Goal: Task Accomplishment & Management: Use online tool/utility

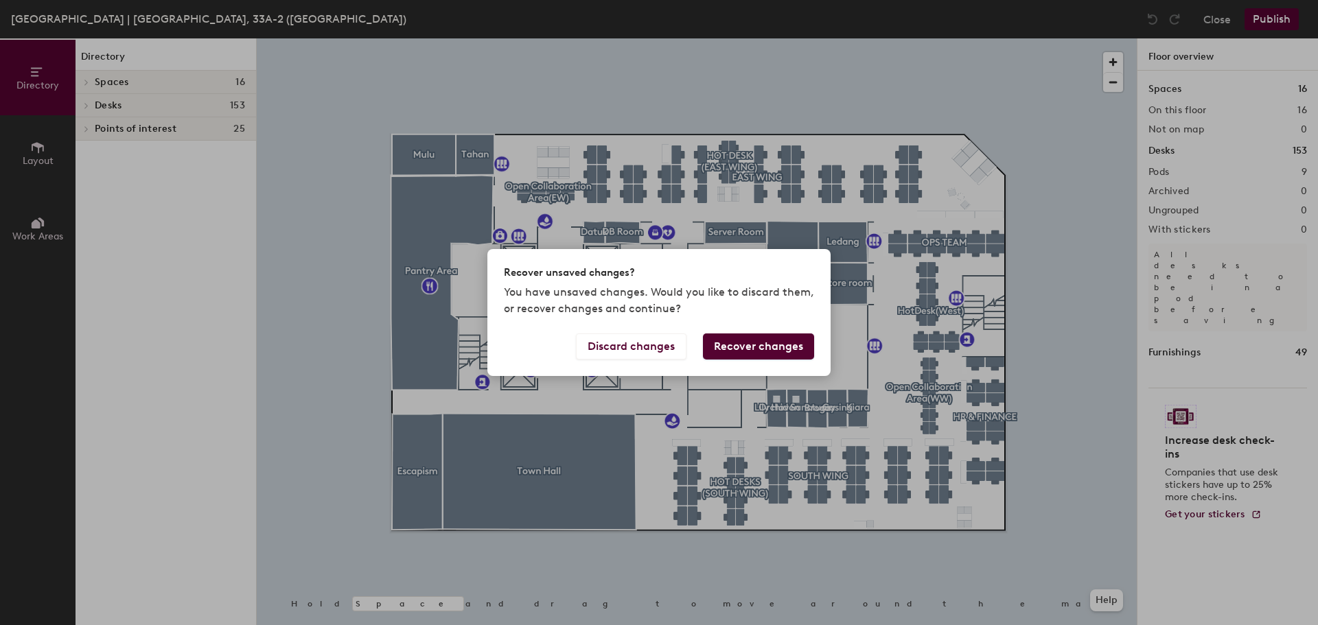
click at [741, 344] on button "Recover changes" at bounding box center [758, 347] width 111 height 26
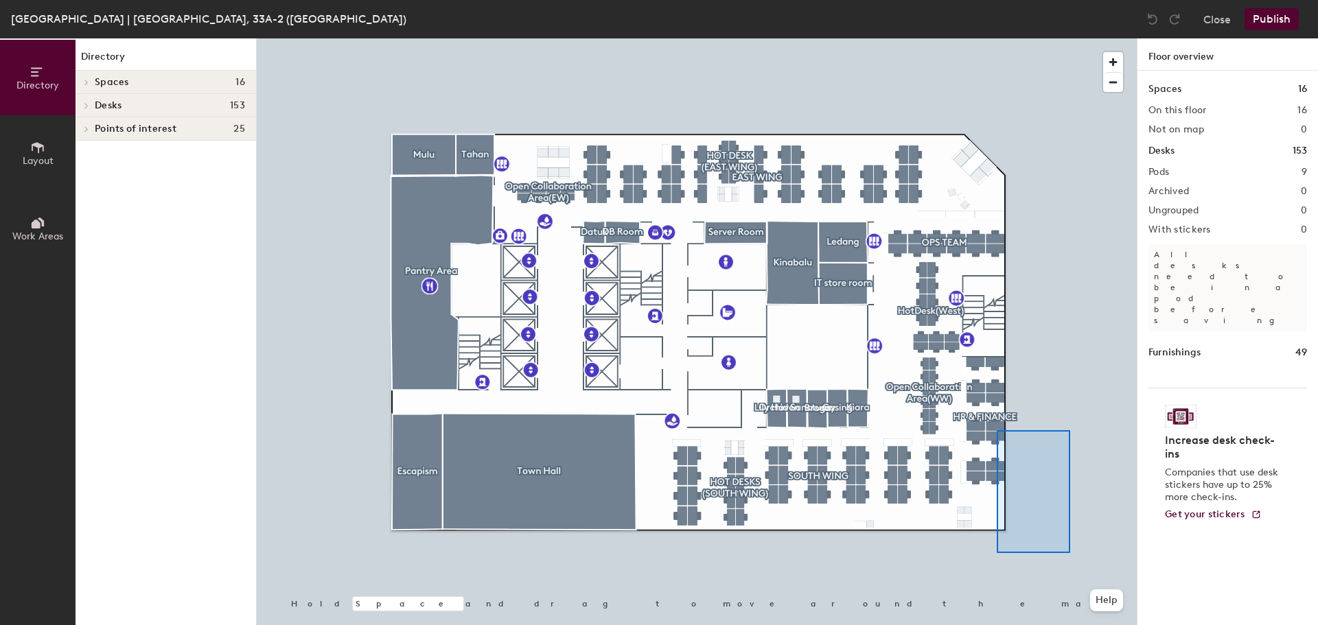
click at [997, 38] on div at bounding box center [697, 38] width 880 height 0
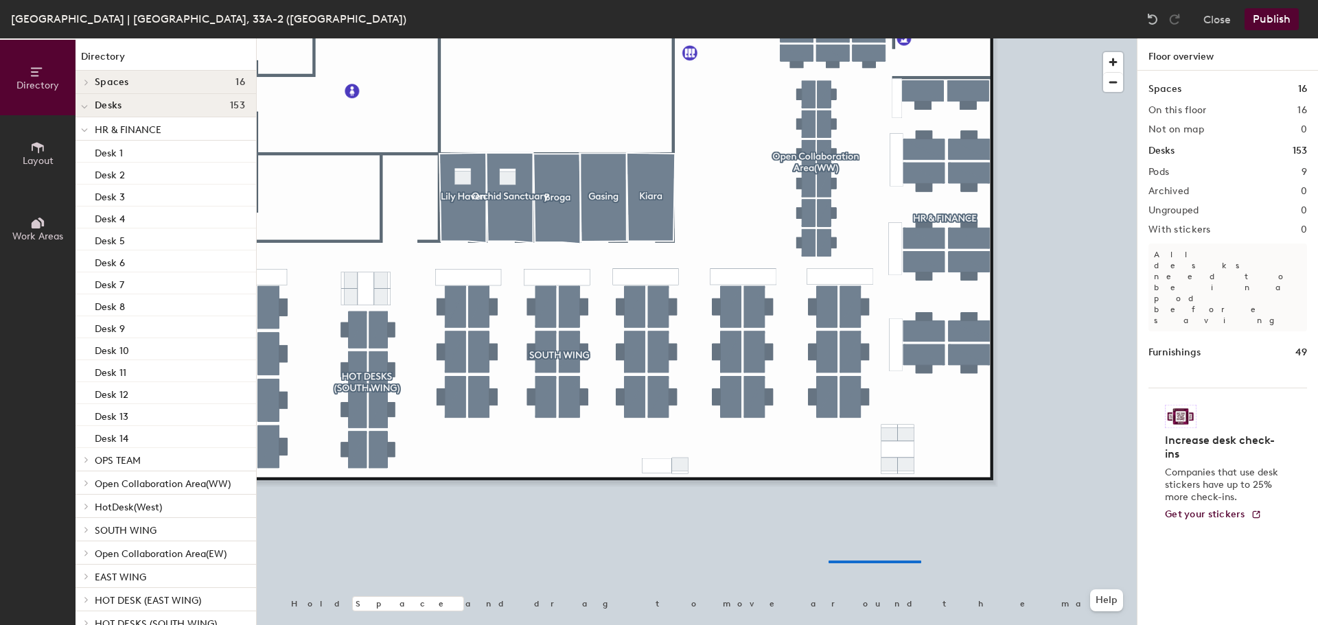
click at [912, 38] on div at bounding box center [697, 38] width 880 height 0
click at [597, 38] on div at bounding box center [697, 38] width 880 height 0
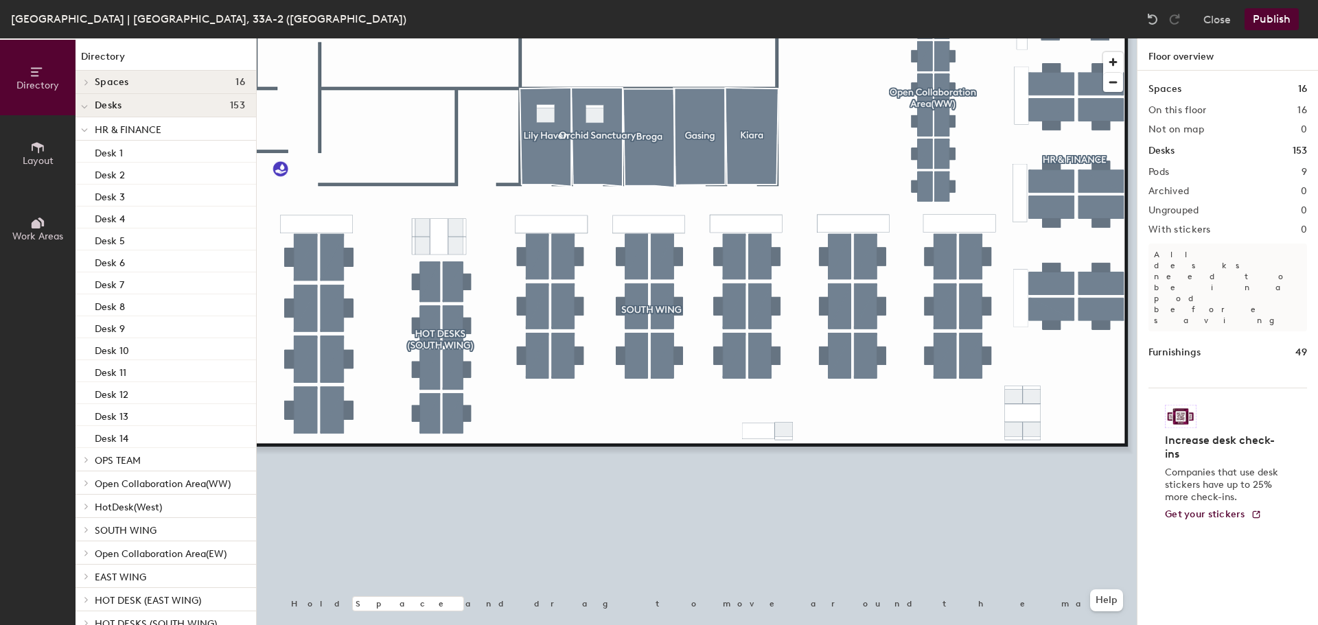
click at [1286, 25] on button "Publish" at bounding box center [1271, 19] width 54 height 22
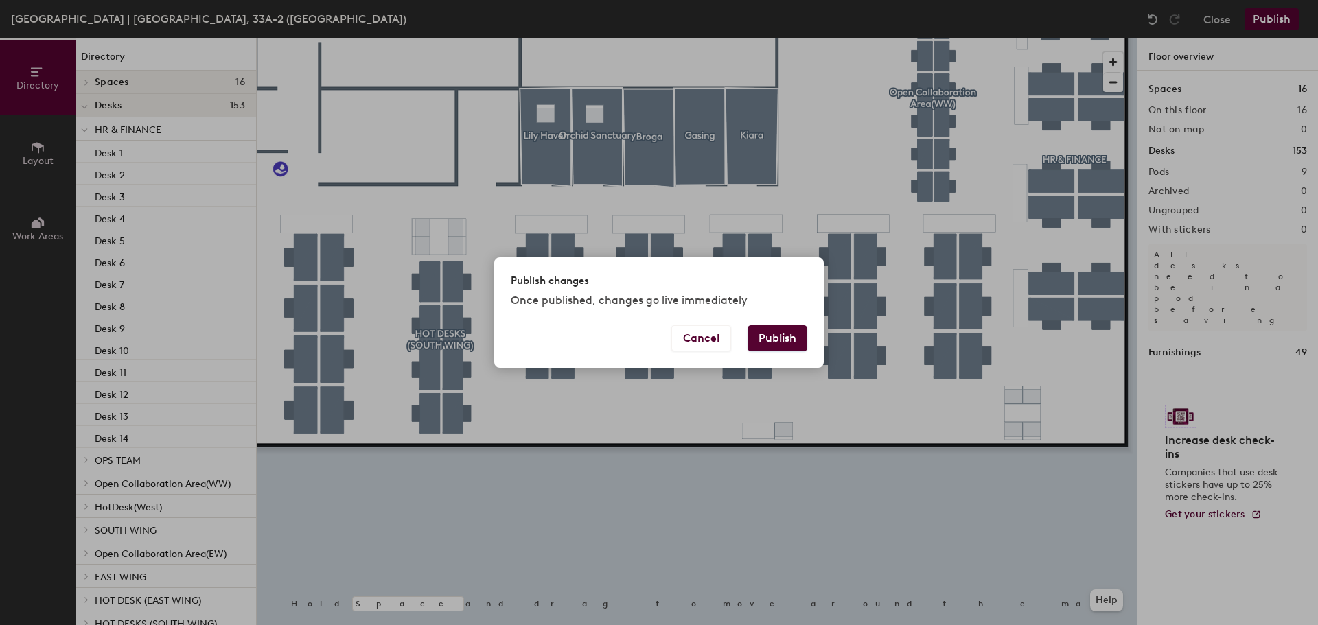
click at [782, 340] on button "Publish" at bounding box center [777, 338] width 60 height 26
